Goal: Transaction & Acquisition: Purchase product/service

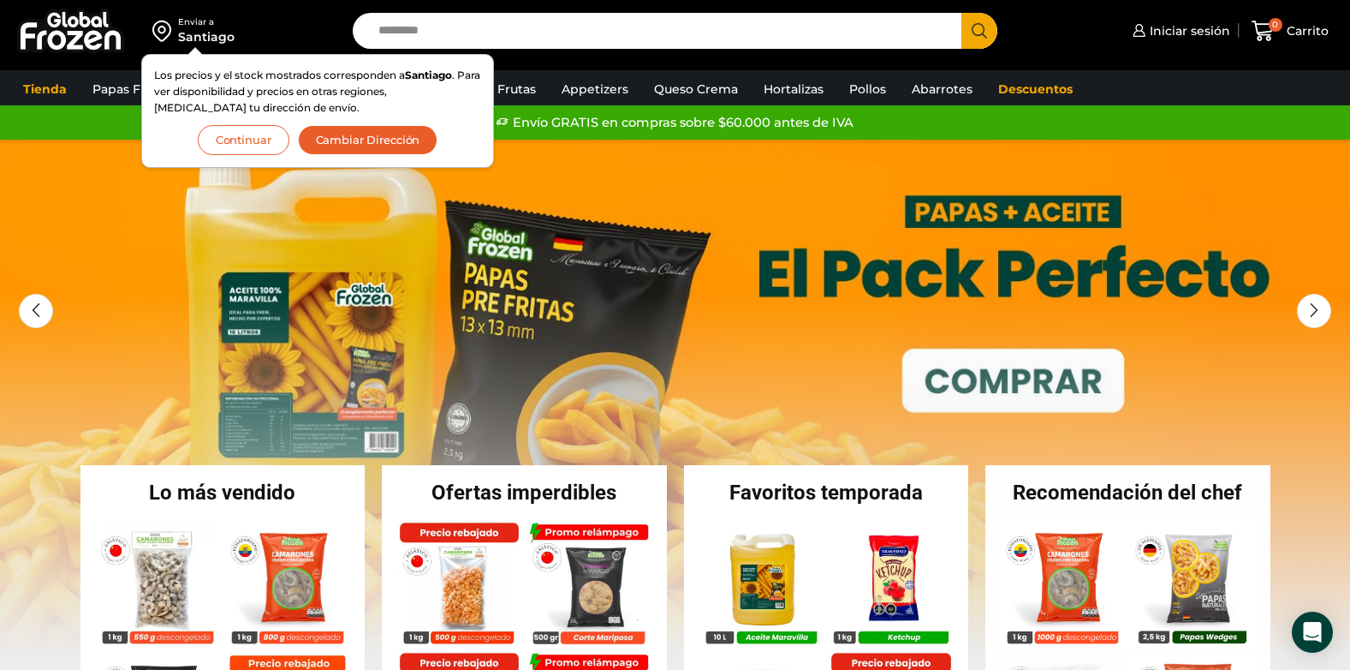
click at [385, 140] on button "Cambiar Dirección" at bounding box center [368, 140] width 140 height 30
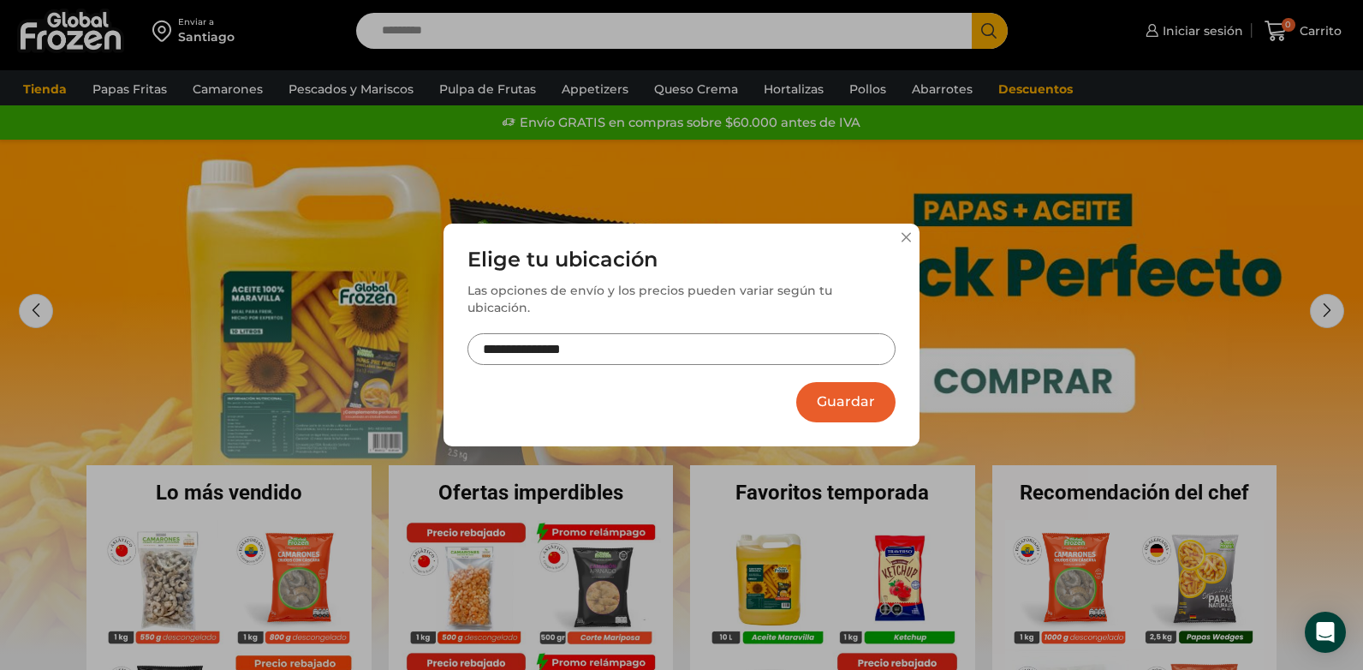
click at [759, 337] on input "**********" at bounding box center [682, 349] width 428 height 32
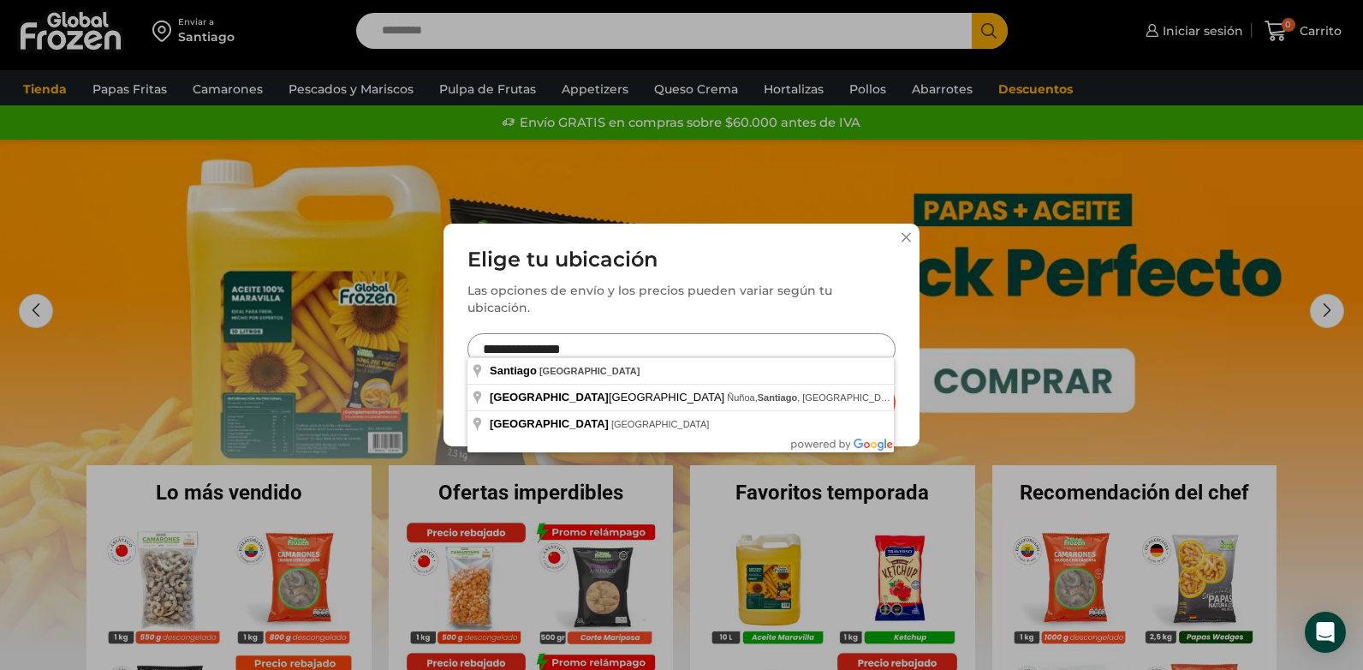
click at [907, 242] on button at bounding box center [906, 237] width 10 height 10
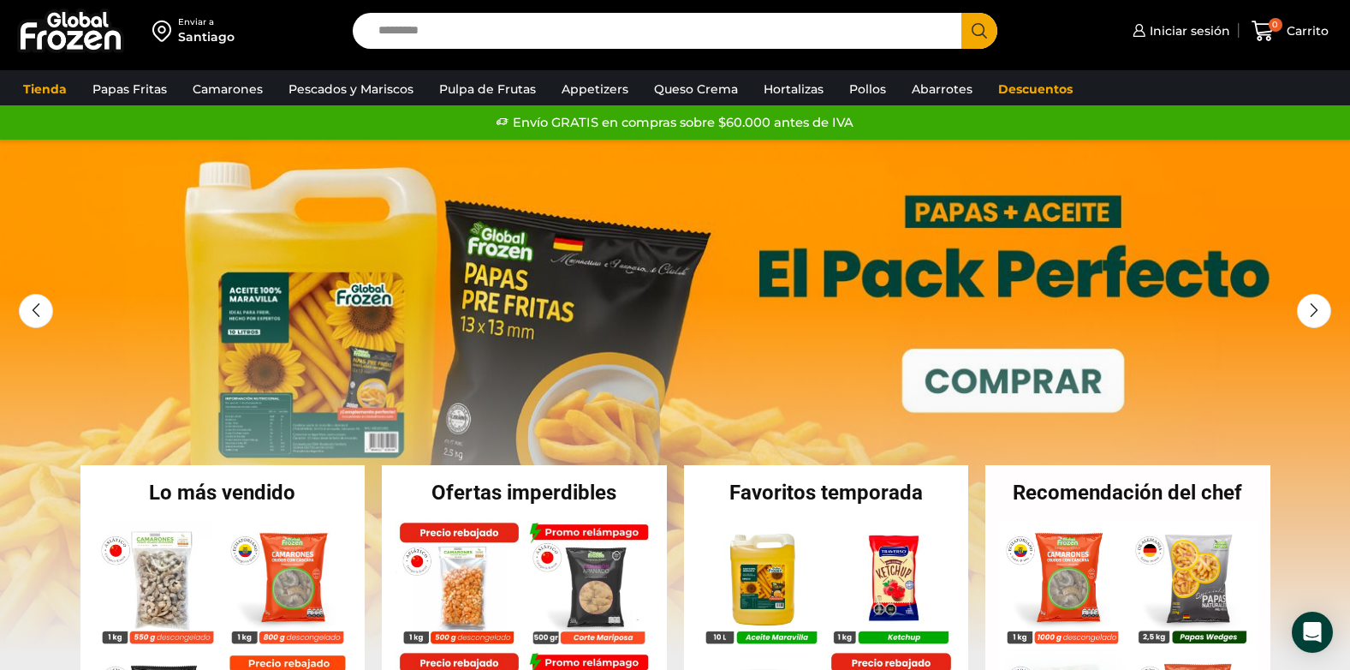
click at [907, 247] on link "1 / 3" at bounding box center [675, 397] width 1350 height 514
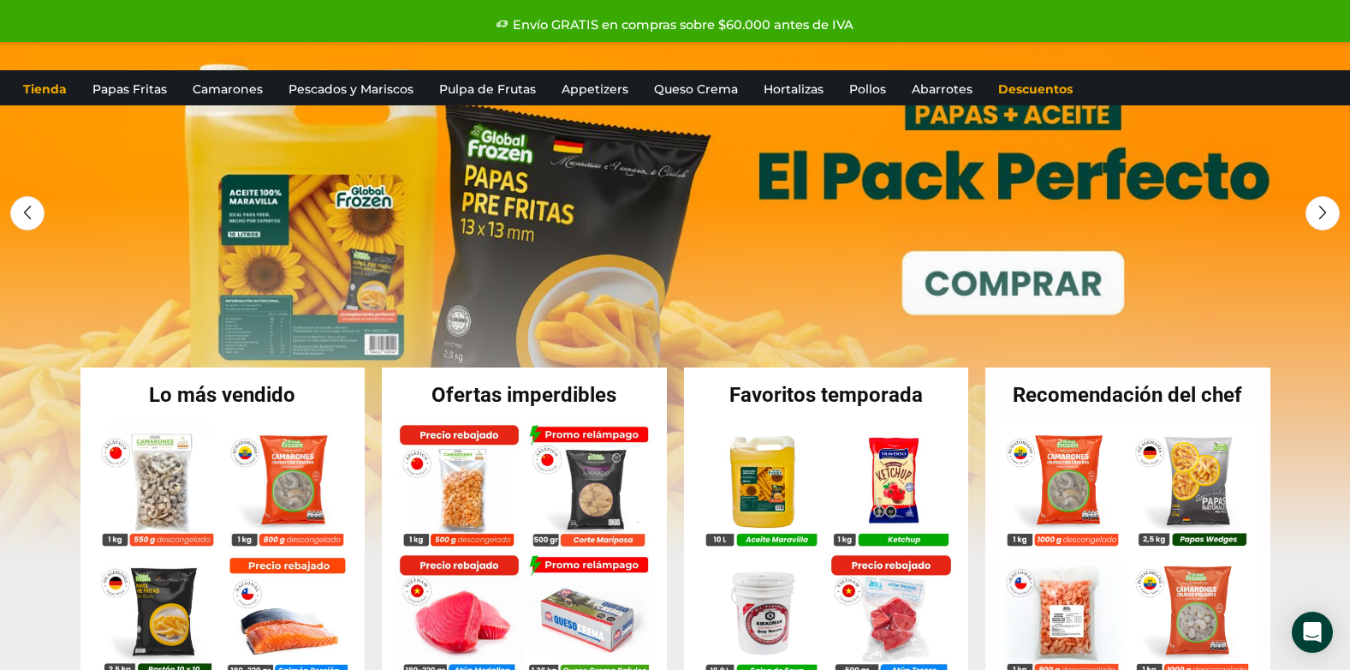
scroll to position [361, 0]
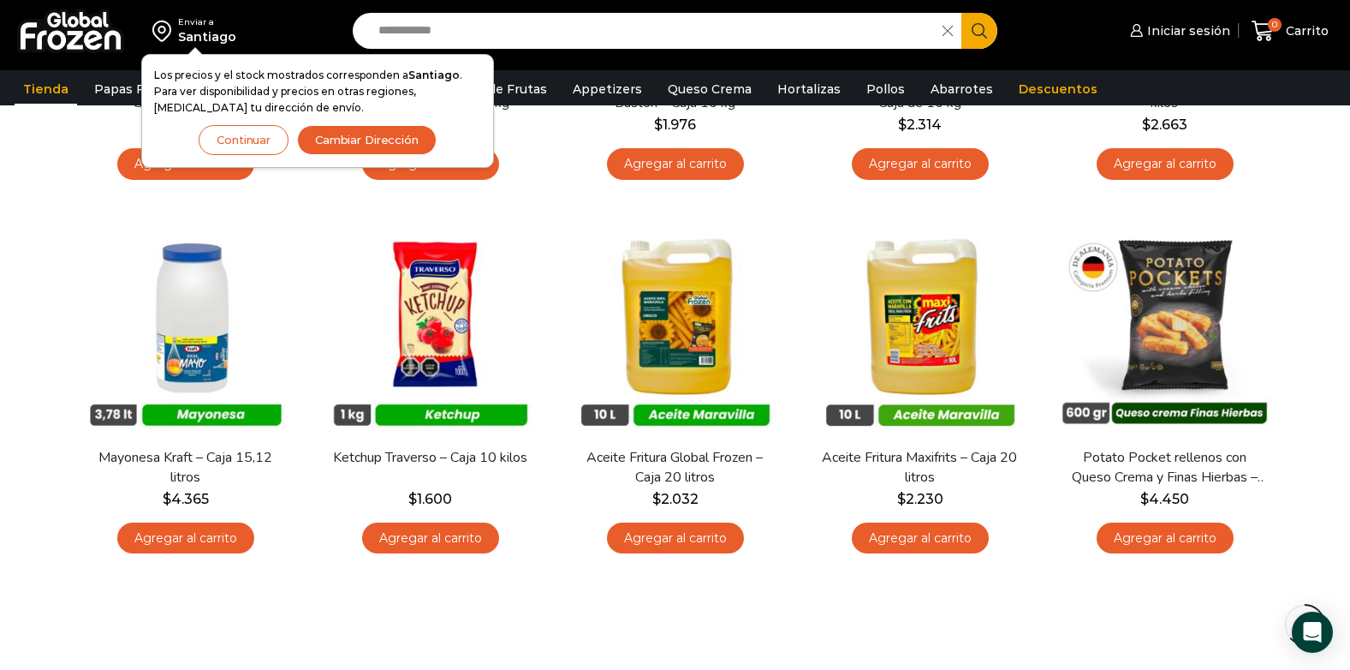
scroll to position [856, 0]
